Goal: Communication & Community: Participate in discussion

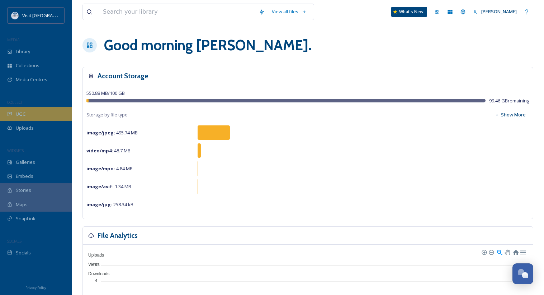
click at [26, 111] on div "UGC" at bounding box center [36, 114] width 72 height 14
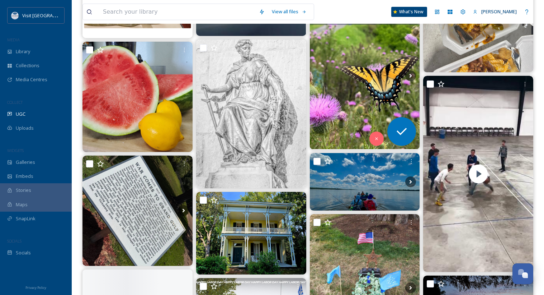
scroll to position [359, 0]
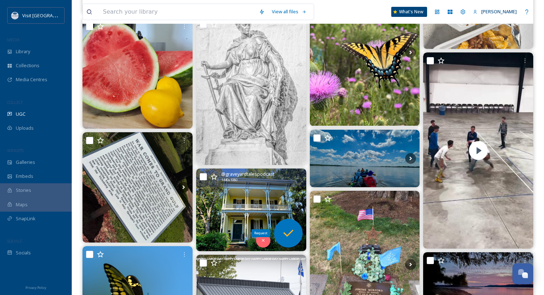
click at [288, 230] on icon at bounding box center [288, 233] width 14 height 14
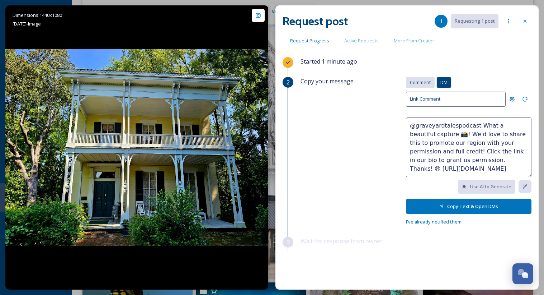
click at [421, 82] on span "Comment" at bounding box center [420, 82] width 21 height 7
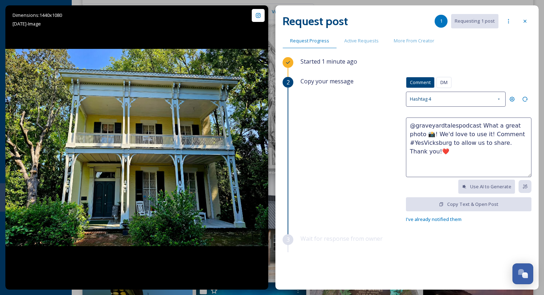
click at [493, 156] on textarea "@graveyardtalespodcast What a great photo 📸! We'd love to use it! Comment #YesV…" at bounding box center [469, 147] width 126 height 60
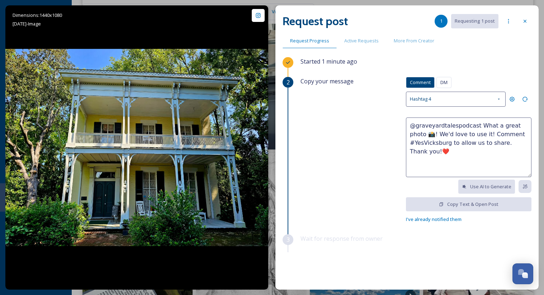
scroll to position [215, 0]
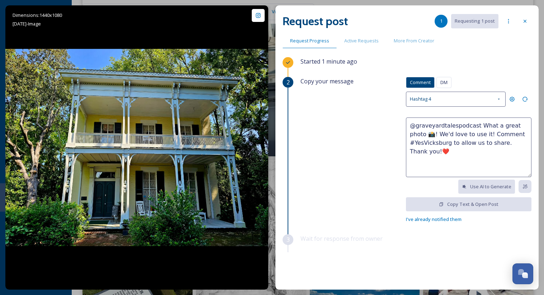
drag, startPoint x: 405, startPoint y: 126, endPoint x: 436, endPoint y: 155, distance: 42.6
click at [436, 155] on textarea "@graveyardtalespodcast What a great photo 📸! We'd love to use it! Comment #YesV…" at bounding box center [469, 147] width 126 height 60
click at [464, 158] on textarea "@graveyardtalespodcast What a great photo 📸! We'd love to use it! Comment #YesV…" at bounding box center [469, 147] width 126 height 60
click at [440, 96] on div "Hashtag 4" at bounding box center [456, 98] width 100 height 15
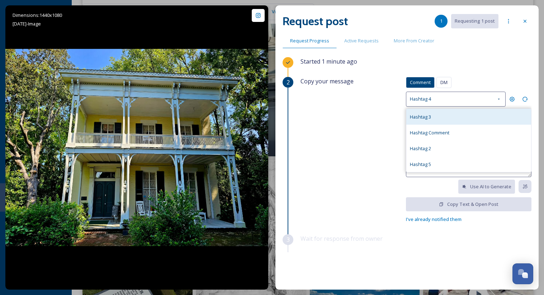
click at [423, 117] on span "Hashtag 3" at bounding box center [420, 116] width 21 height 6
type textarea "@graveyardtalespodcast We love this capture of Vicksburg 📸! We would love to sh…"
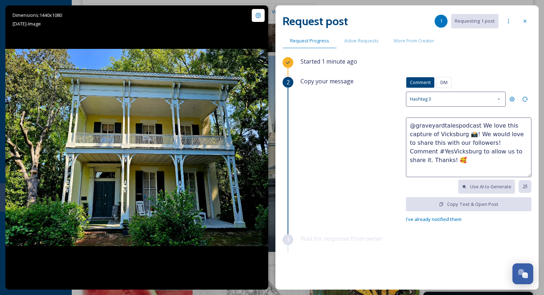
scroll to position [0, 0]
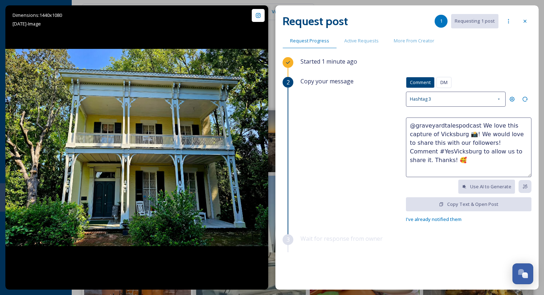
drag, startPoint x: 404, startPoint y: 126, endPoint x: 505, endPoint y: 148, distance: 103.2
click at [505, 148] on textarea "@graveyardtalespodcast We love this capture of Vicksburg 📸! We would love to sh…" at bounding box center [469, 147] width 126 height 60
click at [525, 22] on icon at bounding box center [525, 21] width 6 height 6
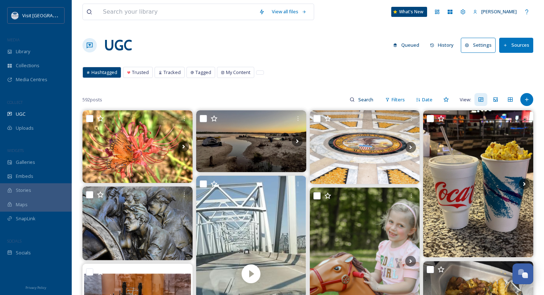
click at [412, 45] on button "Queued" at bounding box center [406, 45] width 33 height 14
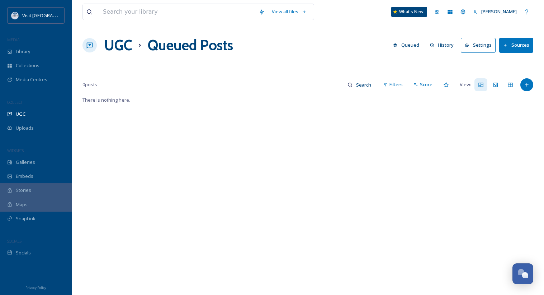
click at [444, 43] on button "History" at bounding box center [442, 45] width 31 height 14
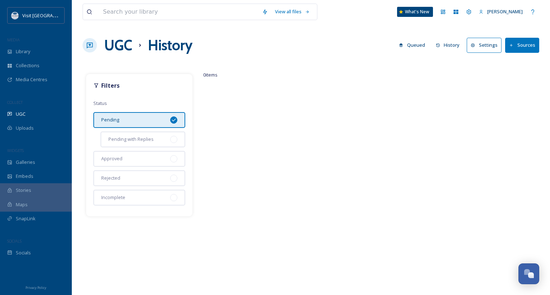
click at [154, 121] on div "Pending" at bounding box center [139, 120] width 92 height 16
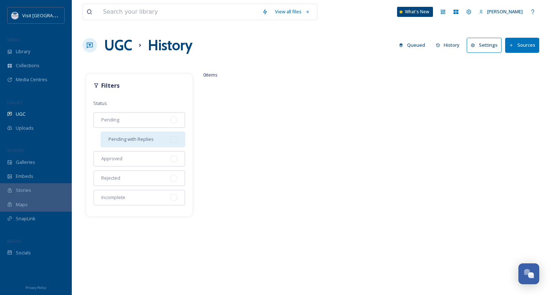
click at [132, 142] on span "Pending with Replies" at bounding box center [130, 139] width 45 height 7
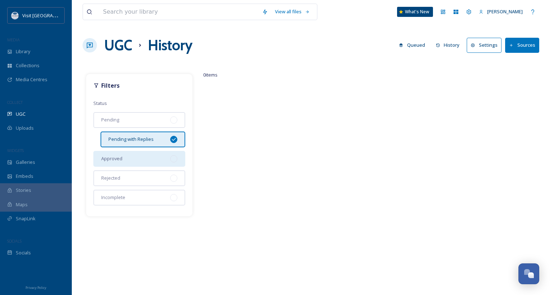
click at [130, 159] on div "Approved" at bounding box center [139, 159] width 92 height 16
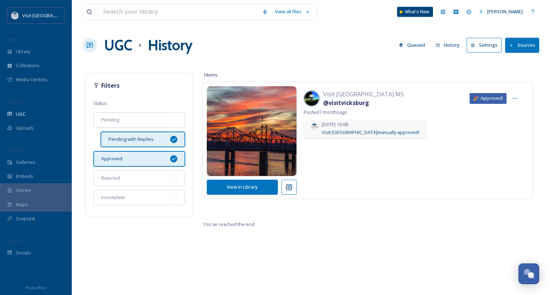
click at [247, 189] on button "View In Library" at bounding box center [242, 186] width 71 height 15
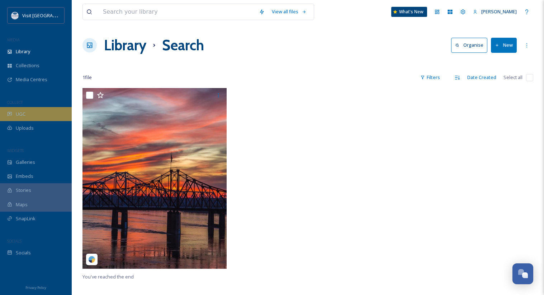
click at [29, 115] on div "UGC" at bounding box center [36, 114] width 72 height 14
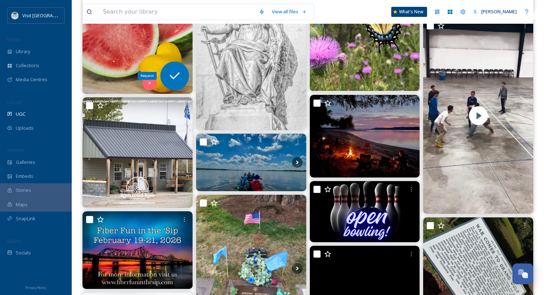
scroll to position [395, 0]
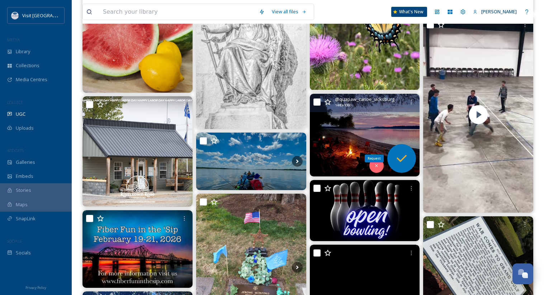
click at [398, 158] on icon at bounding box center [402, 158] width 10 height 7
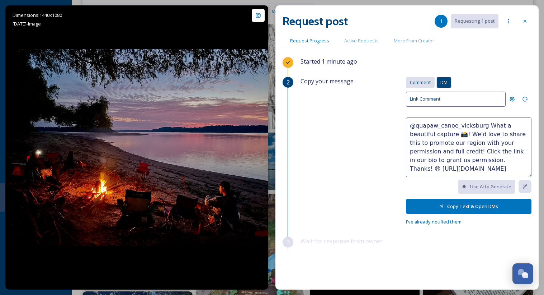
click at [422, 83] on span "Comment" at bounding box center [420, 82] width 21 height 7
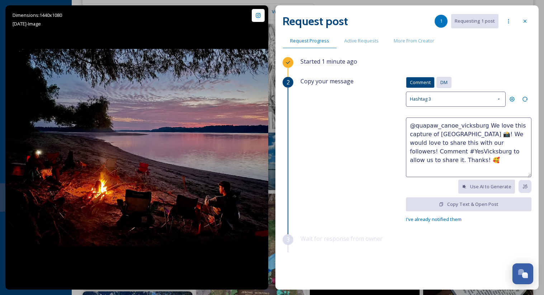
click at [441, 79] on span "DM" at bounding box center [444, 82] width 7 height 7
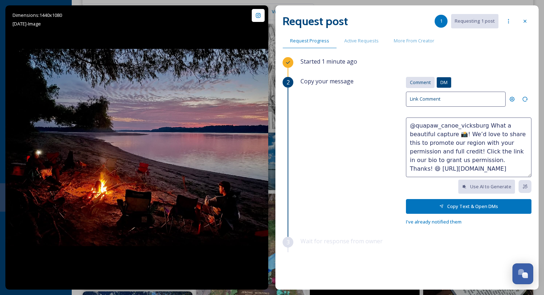
click at [416, 83] on span "Comment" at bounding box center [420, 82] width 21 height 7
